Goal: Task Accomplishment & Management: Manage account settings

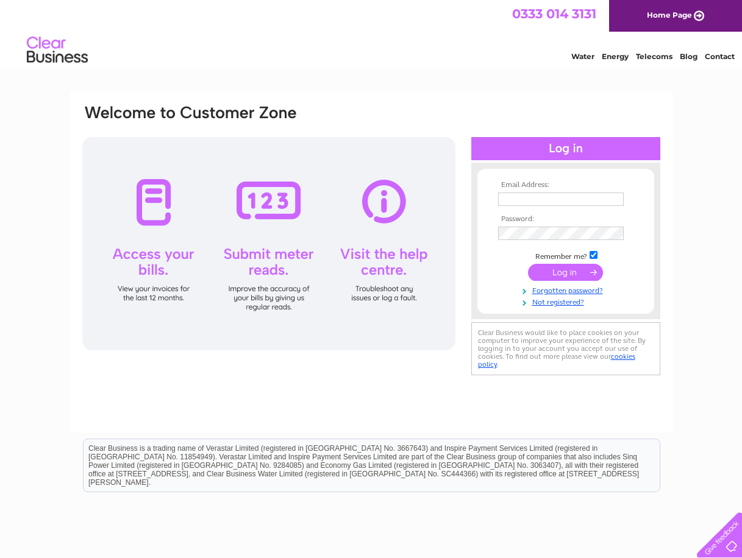
type input "martin.haylock@btconnect.com"
click at [574, 270] on input "submit" at bounding box center [565, 272] width 75 height 17
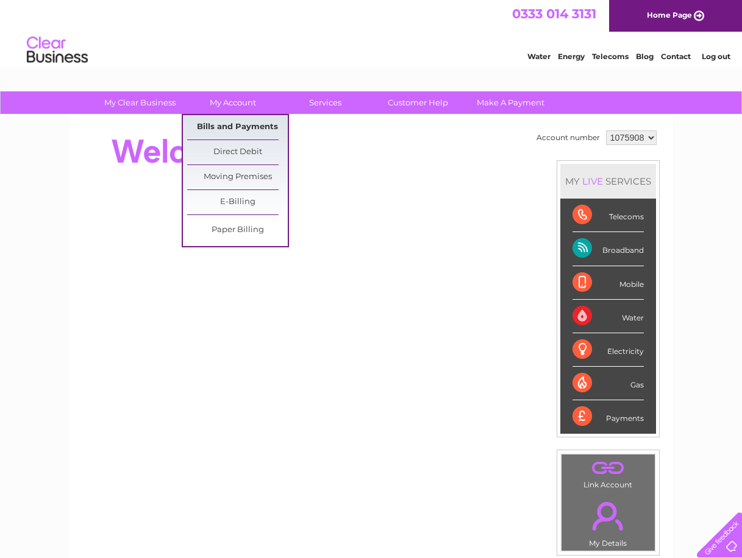
click at [213, 126] on link "Bills and Payments" at bounding box center [237, 127] width 101 height 24
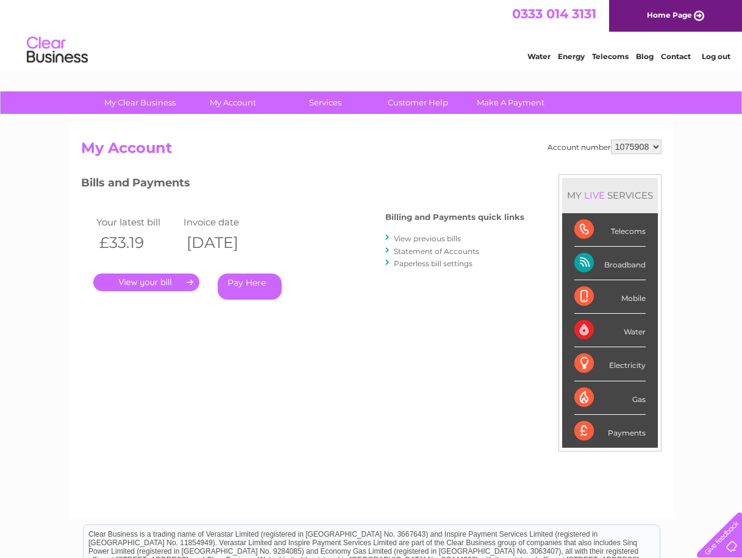
click at [185, 279] on link "." at bounding box center [146, 283] width 106 height 18
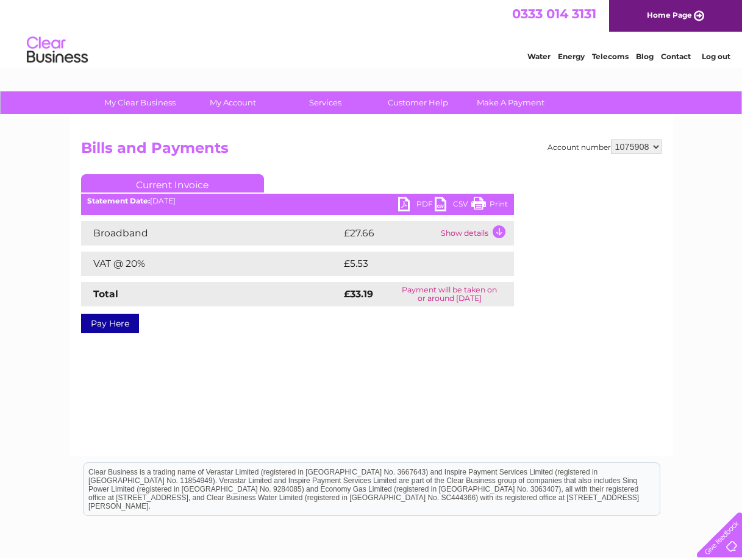
click at [472, 230] on td "Show details" at bounding box center [476, 233] width 76 height 24
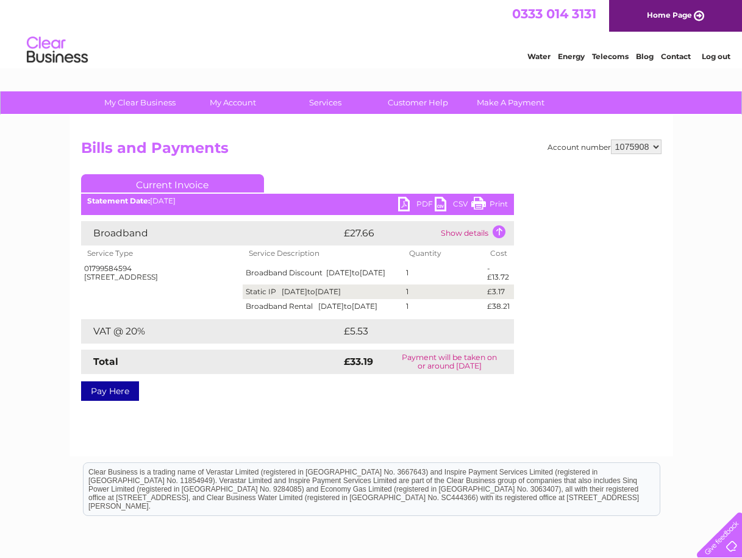
click at [495, 201] on link "Print" at bounding box center [489, 206] width 37 height 18
click at [656, 144] on select "1075908 1075932" at bounding box center [636, 147] width 51 height 15
select select "1075932"
click at [611, 140] on select "1075908 1075932" at bounding box center [636, 147] width 51 height 15
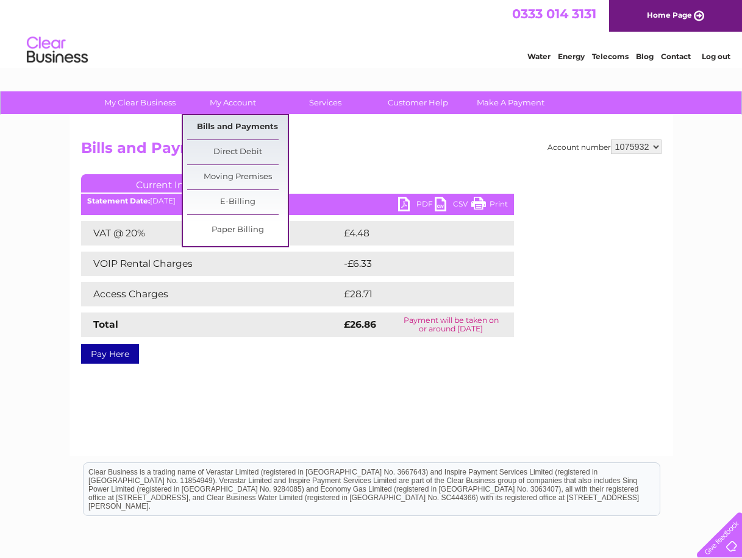
click at [225, 127] on link "Bills and Payments" at bounding box center [237, 127] width 101 height 24
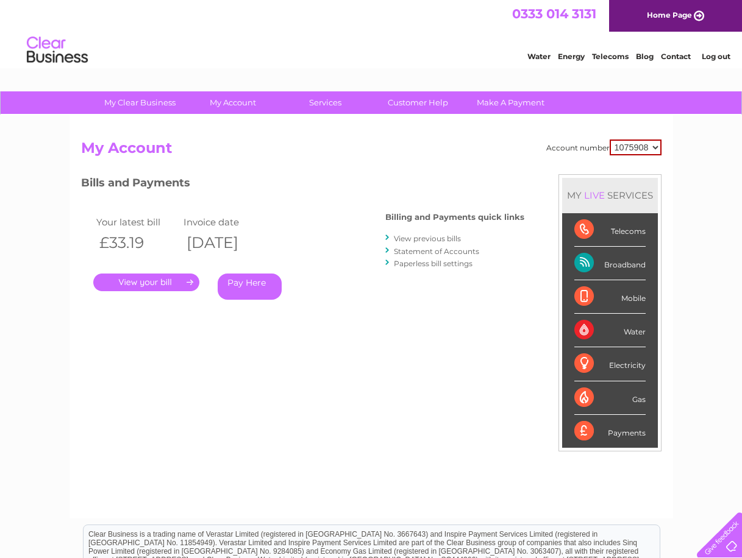
click at [654, 146] on select "1075908 1075932" at bounding box center [635, 148] width 52 height 16
select select "1075932"
click at [609, 140] on select "1075908 1075932" at bounding box center [635, 148] width 52 height 16
click at [153, 283] on link "." at bounding box center [146, 283] width 106 height 18
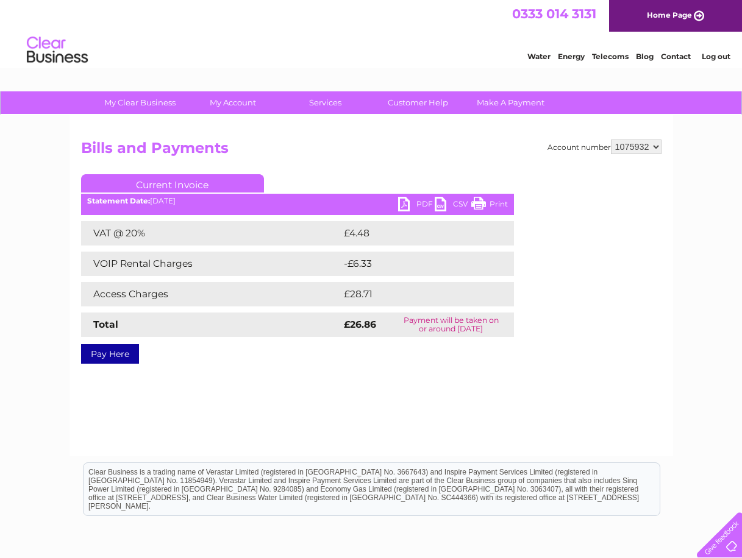
drag, startPoint x: 494, startPoint y: 201, endPoint x: 377, endPoint y: 20, distance: 216.4
click at [494, 201] on link "Print" at bounding box center [489, 206] width 37 height 18
